Goal: Task Accomplishment & Management: Manage account settings

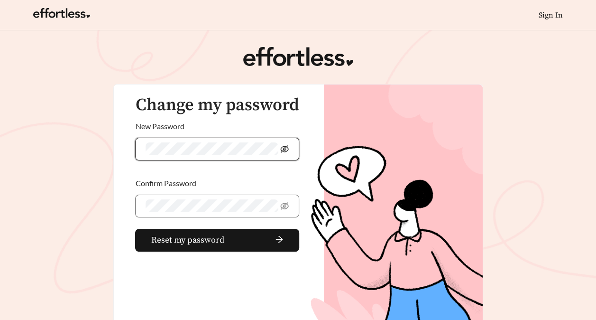
click at [285, 146] on icon "eye-invisible" at bounding box center [284, 148] width 9 height 7
click at [208, 213] on span at bounding box center [217, 205] width 164 height 23
click at [285, 205] on icon "eye-invisible" at bounding box center [284, 206] width 9 height 9
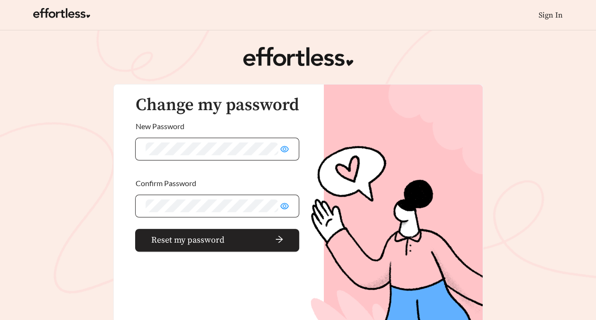
click at [213, 238] on span "Reset my password" at bounding box center [187, 239] width 73 height 13
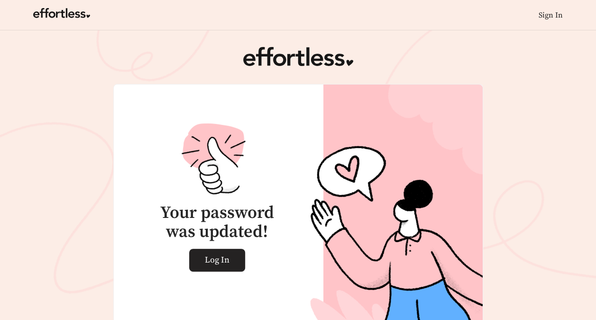
click at [216, 262] on span "Log In" at bounding box center [217, 260] width 25 height 22
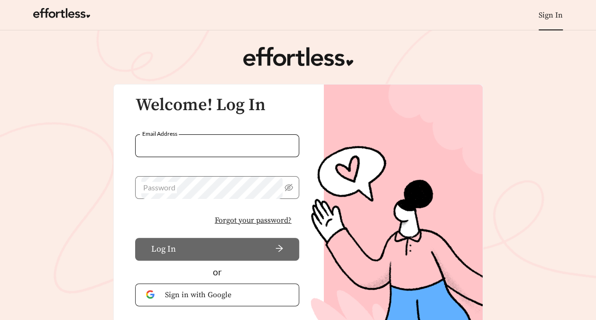
click at [179, 147] on input "Email Address" at bounding box center [217, 145] width 164 height 23
type input "**********"
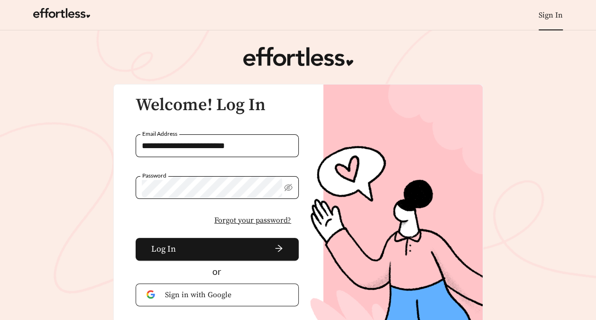
click at [136, 238] on button "Log In" at bounding box center [218, 249] width 164 height 23
